Goal: Transaction & Acquisition: Subscribe to service/newsletter

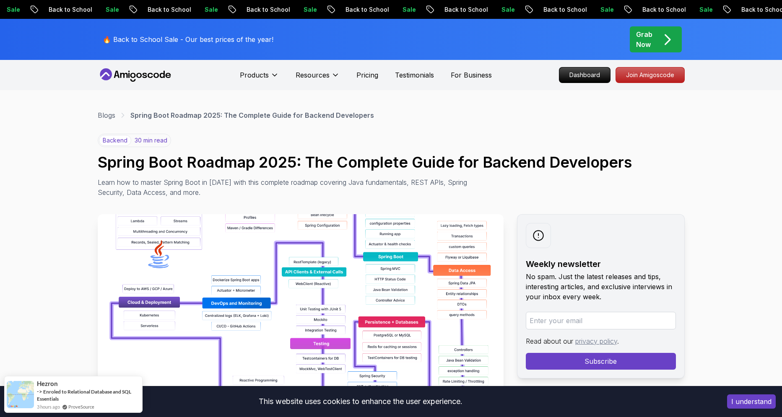
scroll to position [58, 0]
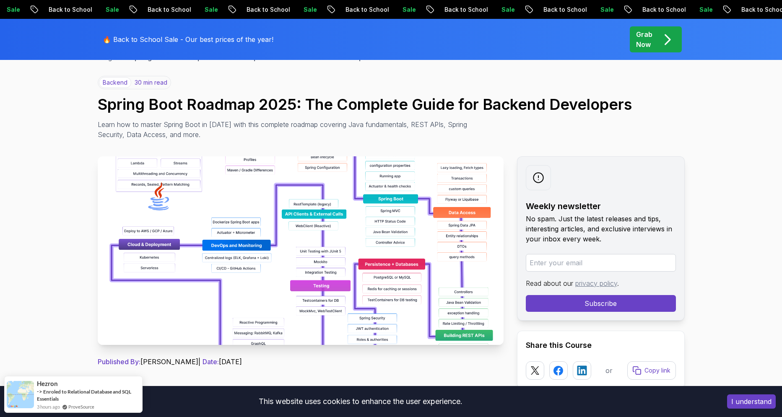
click at [432, 314] on img at bounding box center [301, 250] width 406 height 189
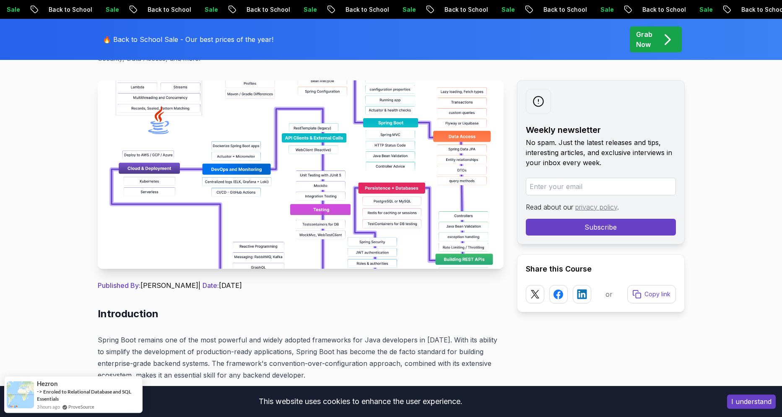
scroll to position [116, 0]
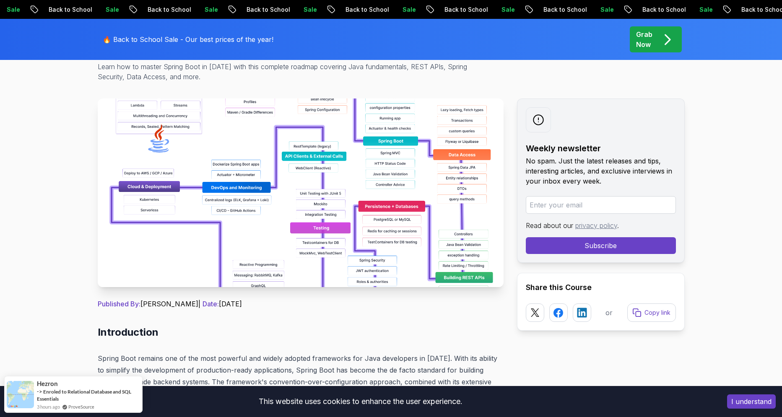
click at [564, 213] on form "Read about our privacy policy . Subscribe" at bounding box center [601, 225] width 150 height 58
click at [565, 208] on input "email" at bounding box center [601, 205] width 150 height 18
click at [565, 205] on input "email" at bounding box center [601, 205] width 150 height 18
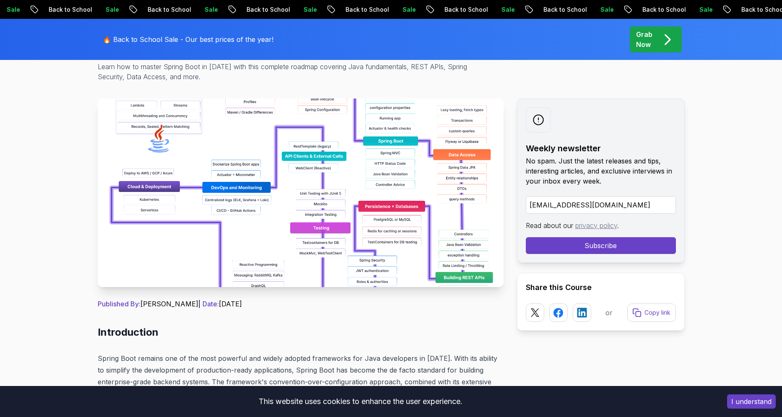
type input "[EMAIL_ADDRESS][DOMAIN_NAME]"
click at [570, 244] on button "Subscribe" at bounding box center [601, 245] width 150 height 17
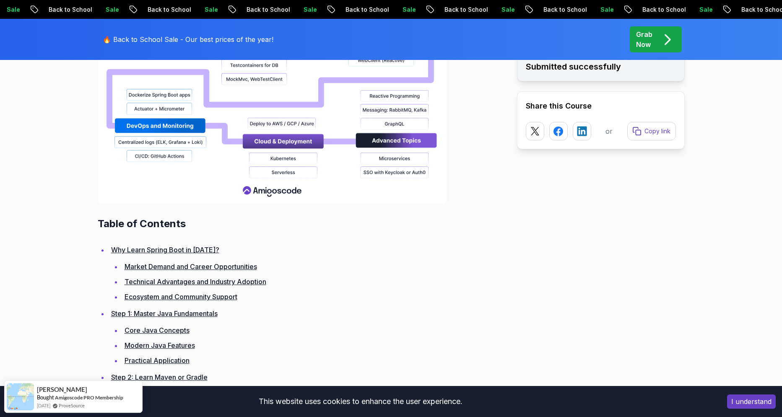
scroll to position [1042, 0]
